Goal: Task Accomplishment & Management: Manage account settings

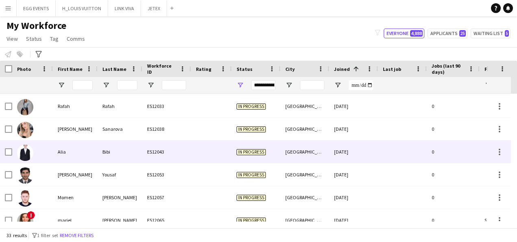
scroll to position [111, 0]
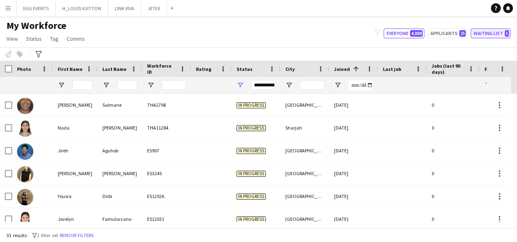
click at [418, 36] on button "Waiting list 5" at bounding box center [491, 33] width 40 height 10
type input "**********"
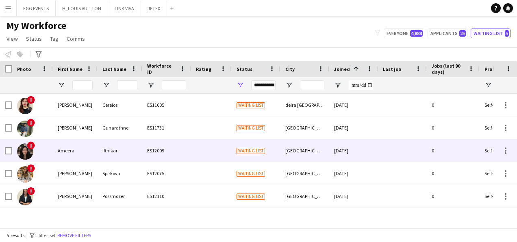
click at [59, 142] on div "Ameera" at bounding box center [75, 150] width 45 height 22
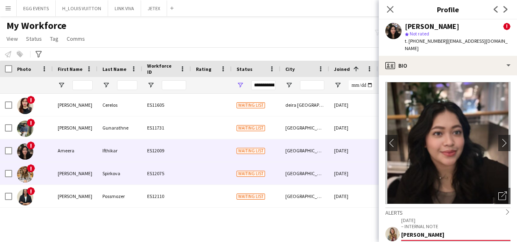
click at [96, 169] on div "[PERSON_NAME]" at bounding box center [75, 173] width 45 height 22
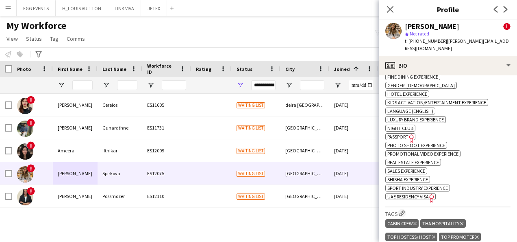
click at [418, 193] on span "UAE Residency Visa" at bounding box center [408, 196] width 41 height 6
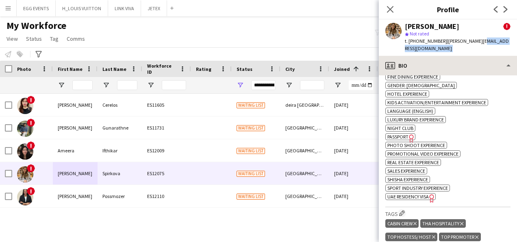
drag, startPoint x: 473, startPoint y: 44, endPoint x: 474, endPoint y: 52, distance: 8.3
click at [418, 52] on app-crew-profile "Close pop-in Profile Previous Next [PERSON_NAME] ! star Not rated t. [PHONE_NUM…" at bounding box center [448, 121] width 138 height 242
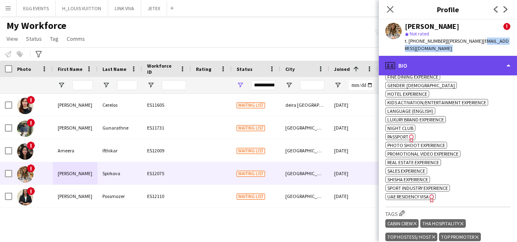
click at [418, 56] on div "profile Bio" at bounding box center [448, 66] width 138 height 20
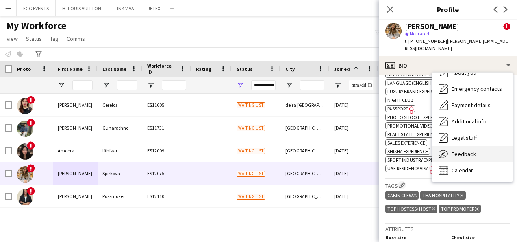
click at [418, 151] on div "Feedback Feedback" at bounding box center [472, 154] width 81 height 16
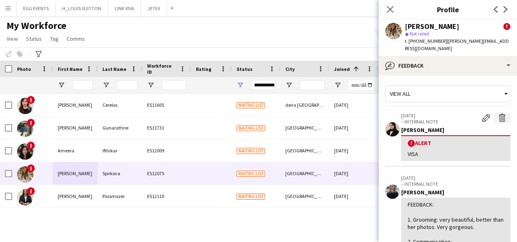
click at [418, 112] on button "Delete alert" at bounding box center [503, 117] width 16 height 11
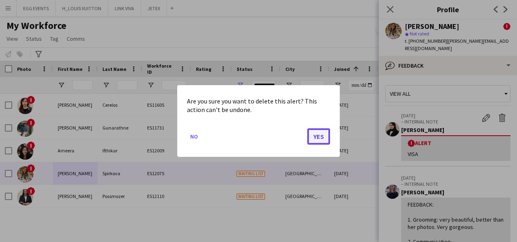
click at [319, 142] on button "Yes" at bounding box center [319, 136] width 23 height 16
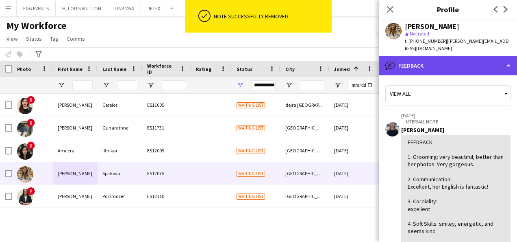
click at [418, 61] on div "bubble-pencil Feedback" at bounding box center [448, 66] width 138 height 20
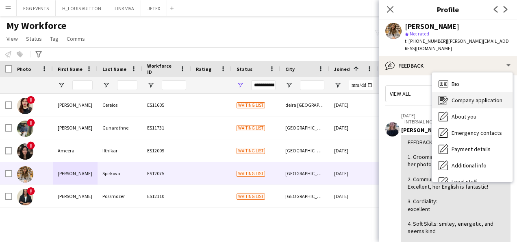
click at [418, 96] on span "Company application" at bounding box center [477, 99] width 51 height 7
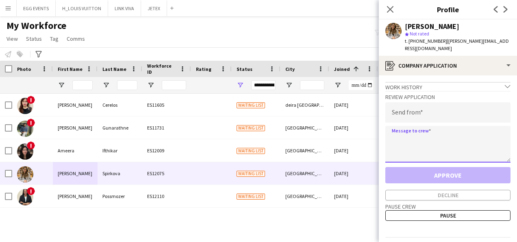
click at [413, 142] on textarea at bounding box center [448, 144] width 125 height 37
paste textarea "**********"
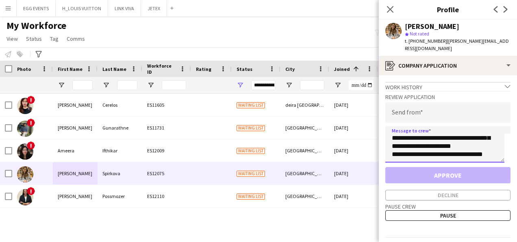
scroll to position [0, 0]
type textarea "**********"
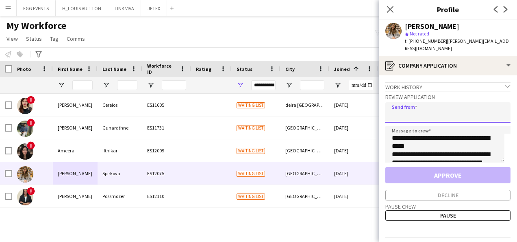
click at [404, 103] on input "email" at bounding box center [448, 112] width 125 height 20
type input "**********"
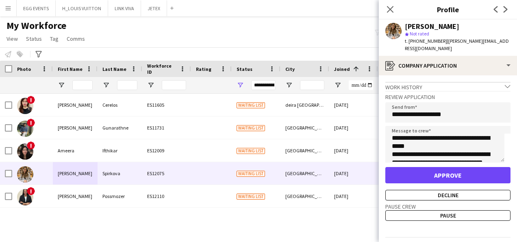
drag, startPoint x: 471, startPoint y: 25, endPoint x: 404, endPoint y: 26, distance: 67.5
click at [404, 26] on div "[PERSON_NAME] star Not rated t. [PHONE_NUMBER] | [PERSON_NAME][EMAIL_ADDRESS][D…" at bounding box center [448, 38] width 138 height 36
copy div "[PERSON_NAME]"
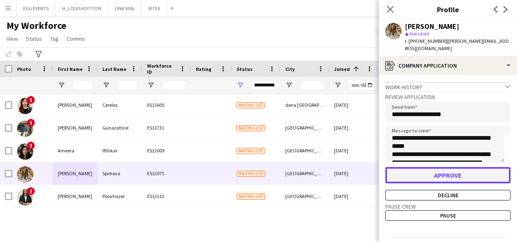
click at [406, 172] on button "Approve" at bounding box center [448, 175] width 125 height 16
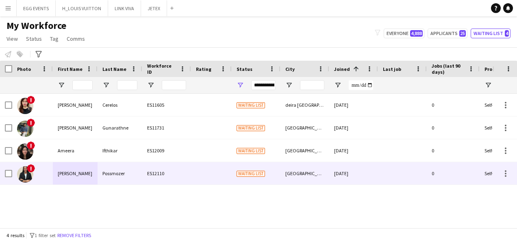
click at [268, 167] on div "Waiting list" at bounding box center [256, 173] width 49 height 22
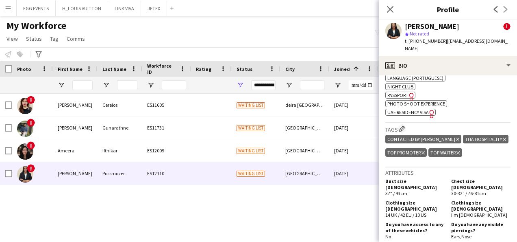
scroll to position [427, 0]
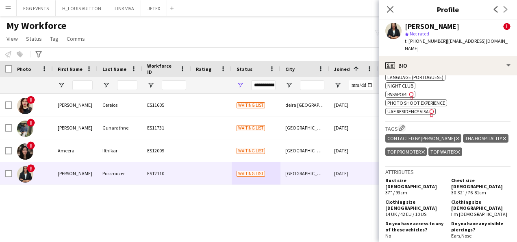
click at [418, 109] on icon "Freelancer has uploaded a photo validation of skill. Click to see" at bounding box center [432, 113] width 9 height 9
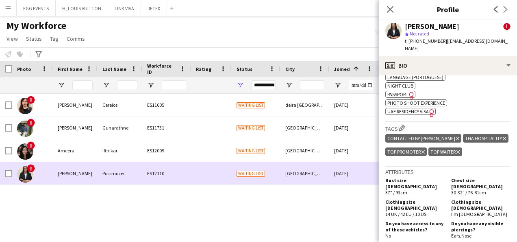
click at [147, 177] on div "ES12110" at bounding box center [166, 173] width 49 height 22
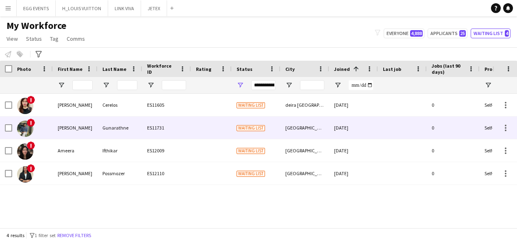
click at [363, 129] on div "[DATE]" at bounding box center [354, 127] width 49 height 22
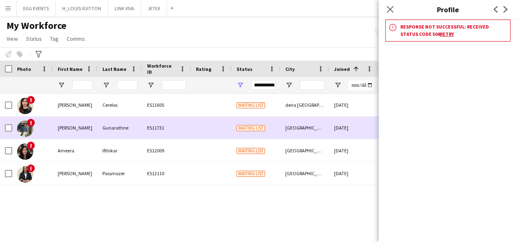
click at [340, 129] on div "[DATE]" at bounding box center [354, 127] width 49 height 22
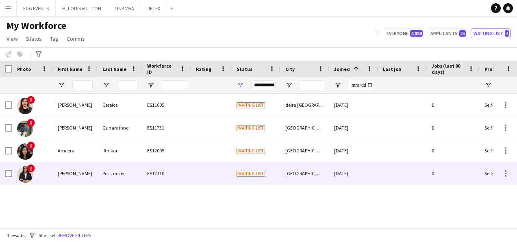
click at [172, 172] on div "ES12110" at bounding box center [166, 173] width 49 height 22
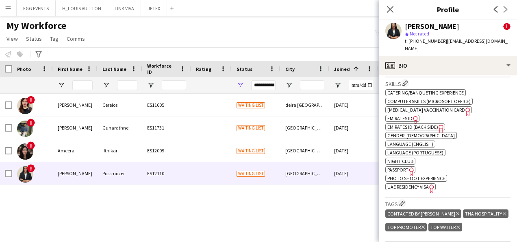
scroll to position [352, 0]
click at [409, 115] on span "Emirates ID" at bounding box center [400, 118] width 25 height 6
click at [399, 166] on span "Passport" at bounding box center [398, 169] width 21 height 6
